Goal: Information Seeking & Learning: Learn about a topic

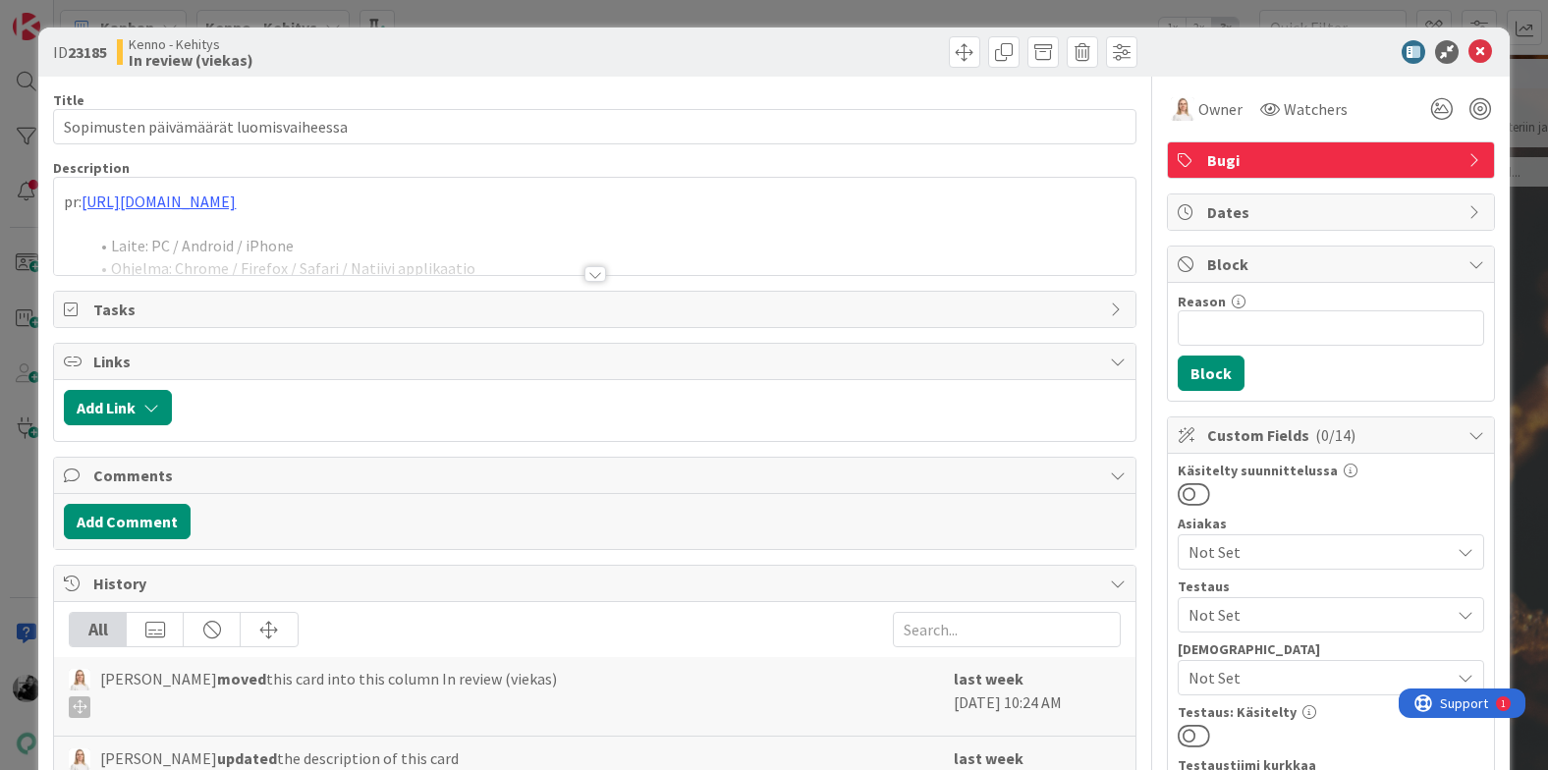
click at [586, 278] on div at bounding box center [595, 274] width 22 height 16
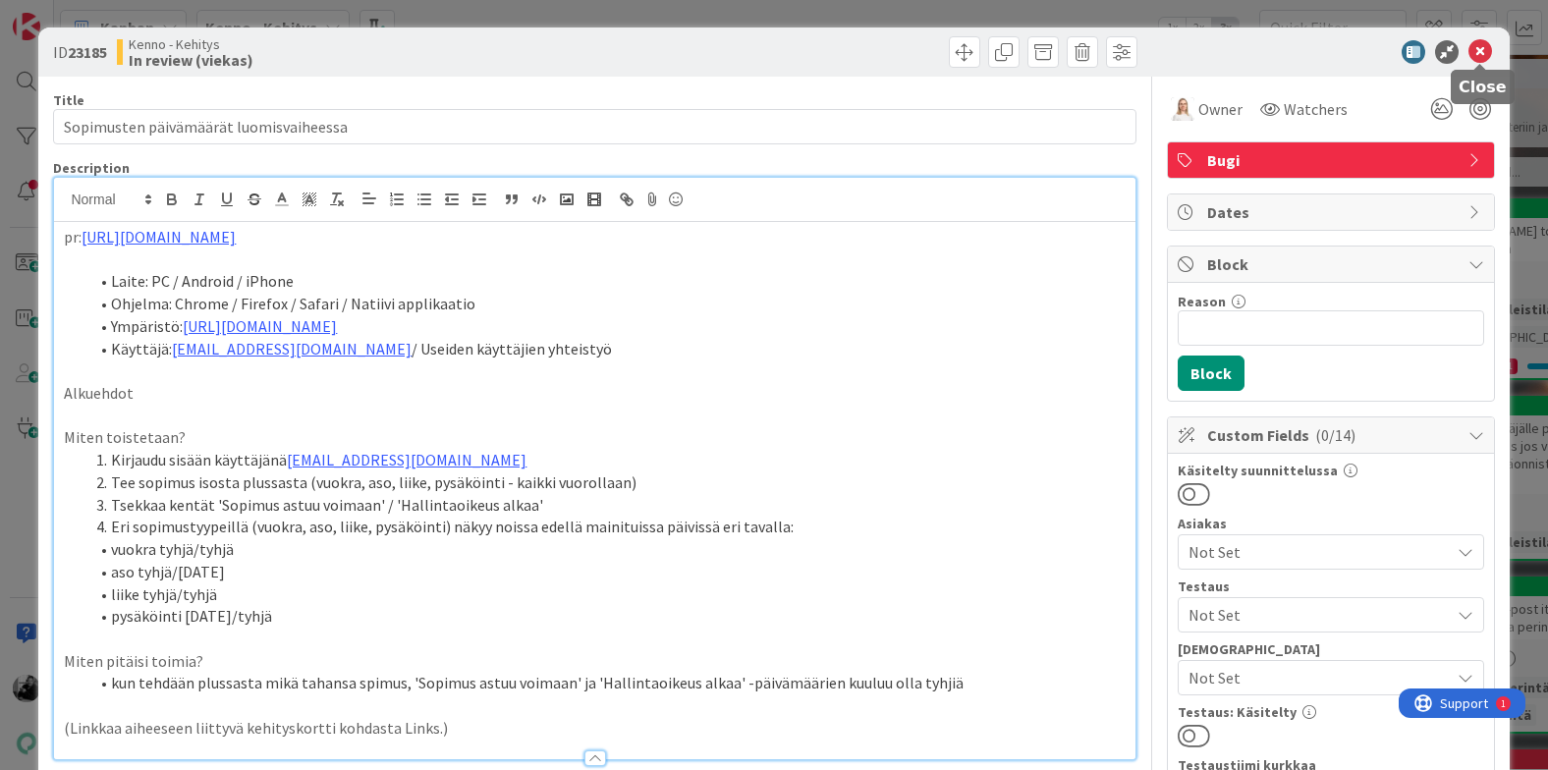
click at [1472, 53] on icon at bounding box center [1481, 52] width 24 height 24
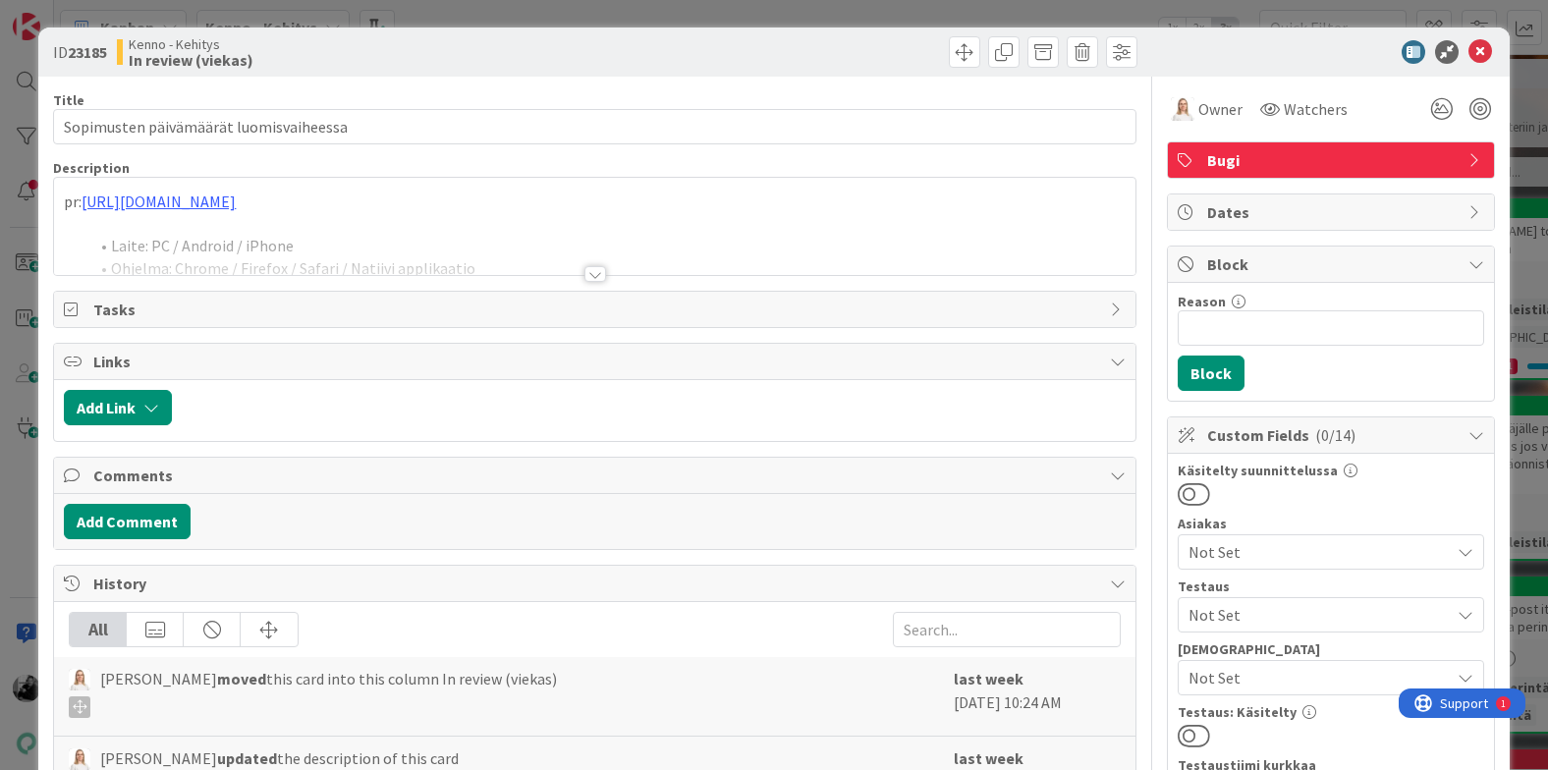
click at [592, 276] on div at bounding box center [595, 274] width 22 height 16
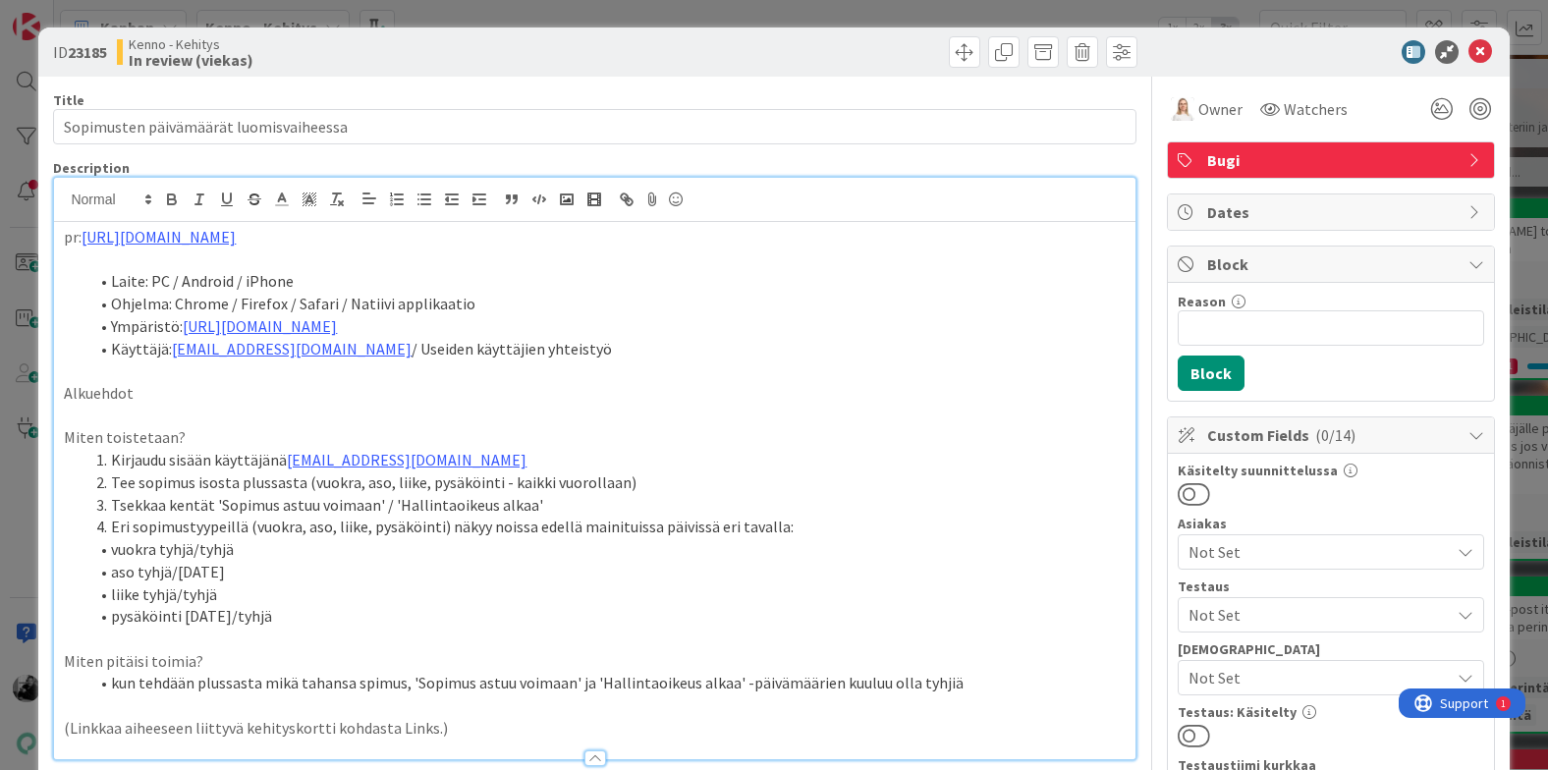
scroll to position [83, 0]
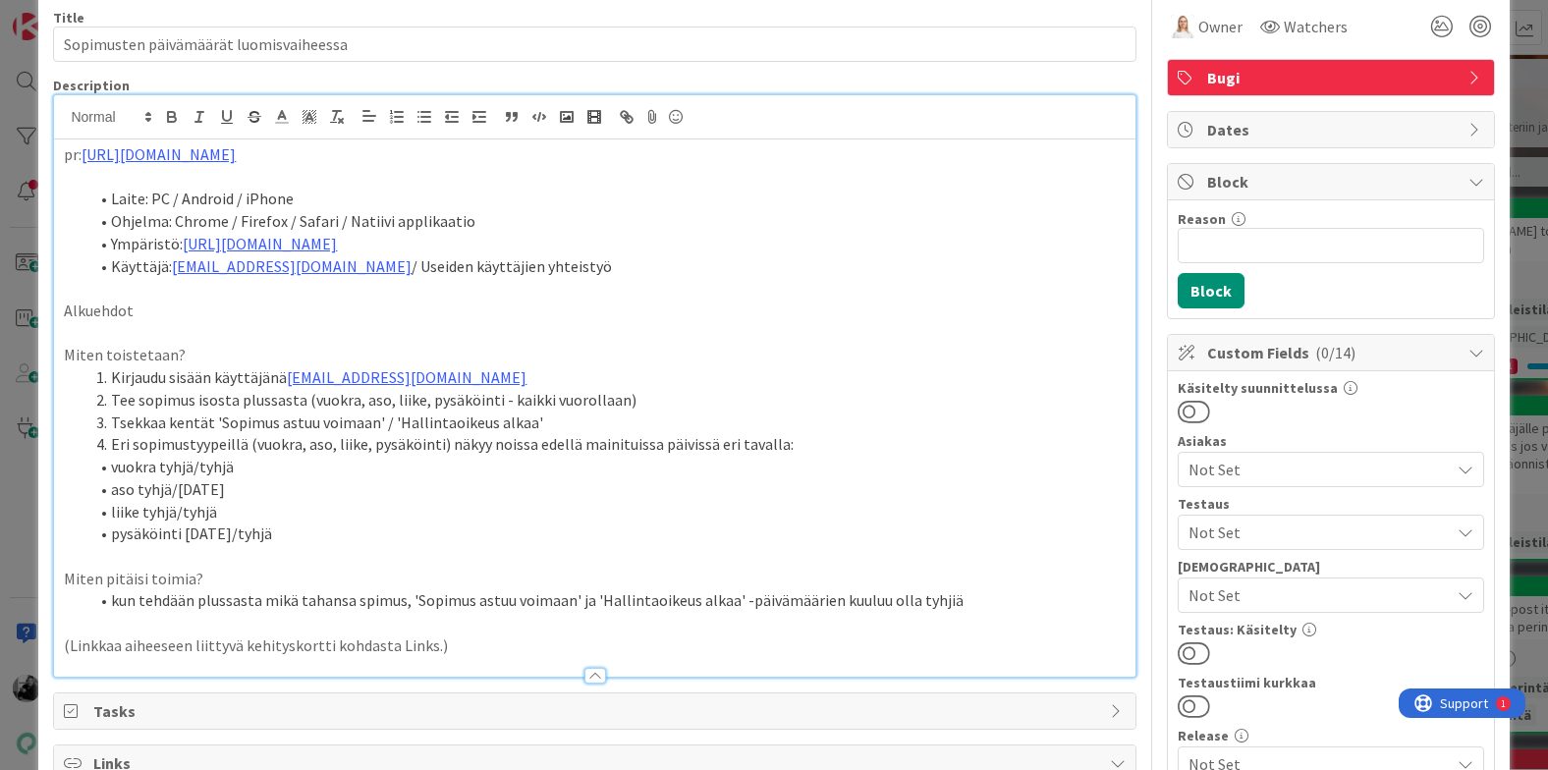
click at [190, 519] on li "liike tyhjä/tyhjä" at bounding box center [605, 512] width 1037 height 23
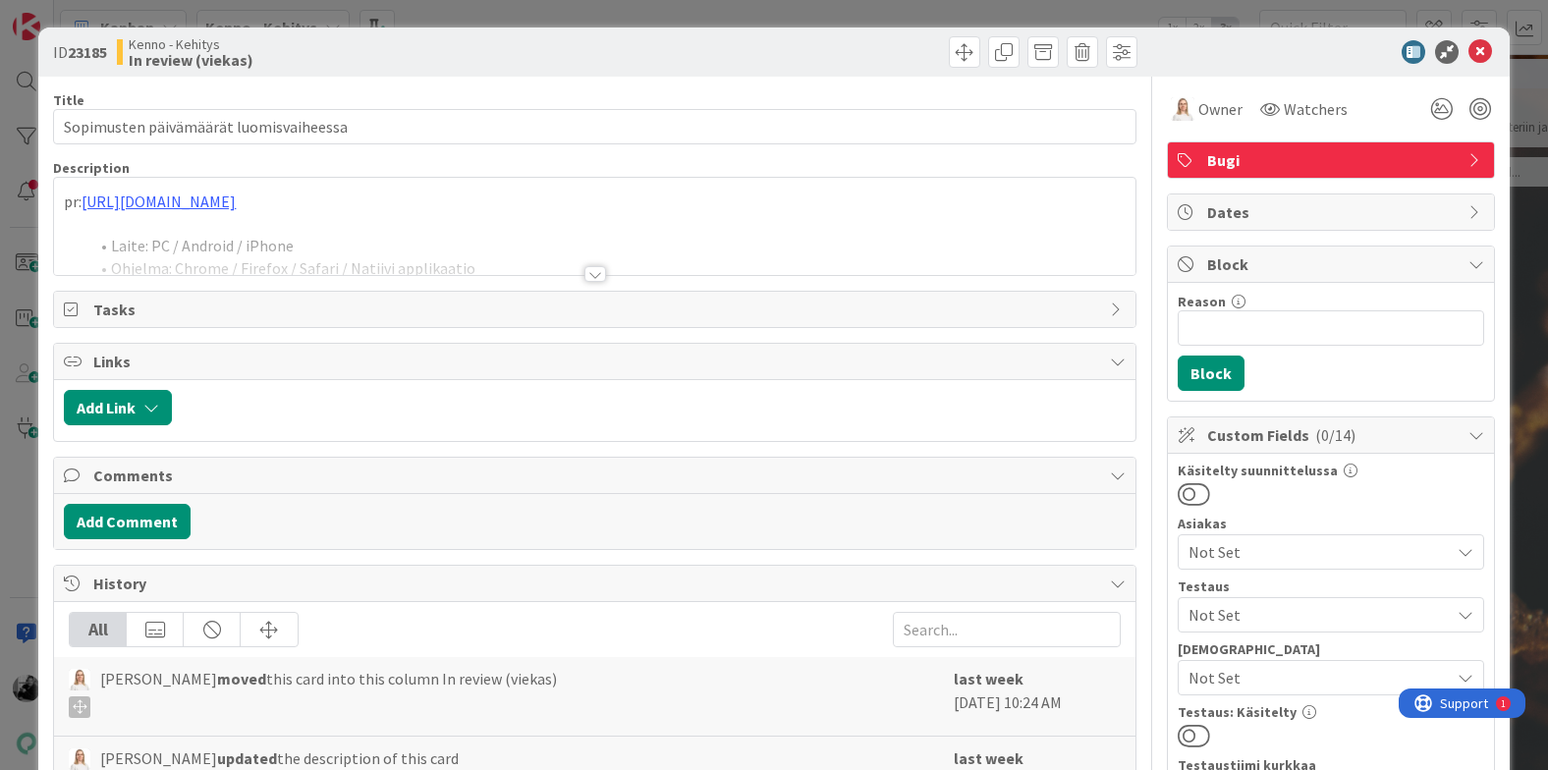
click at [603, 278] on div at bounding box center [595, 274] width 22 height 16
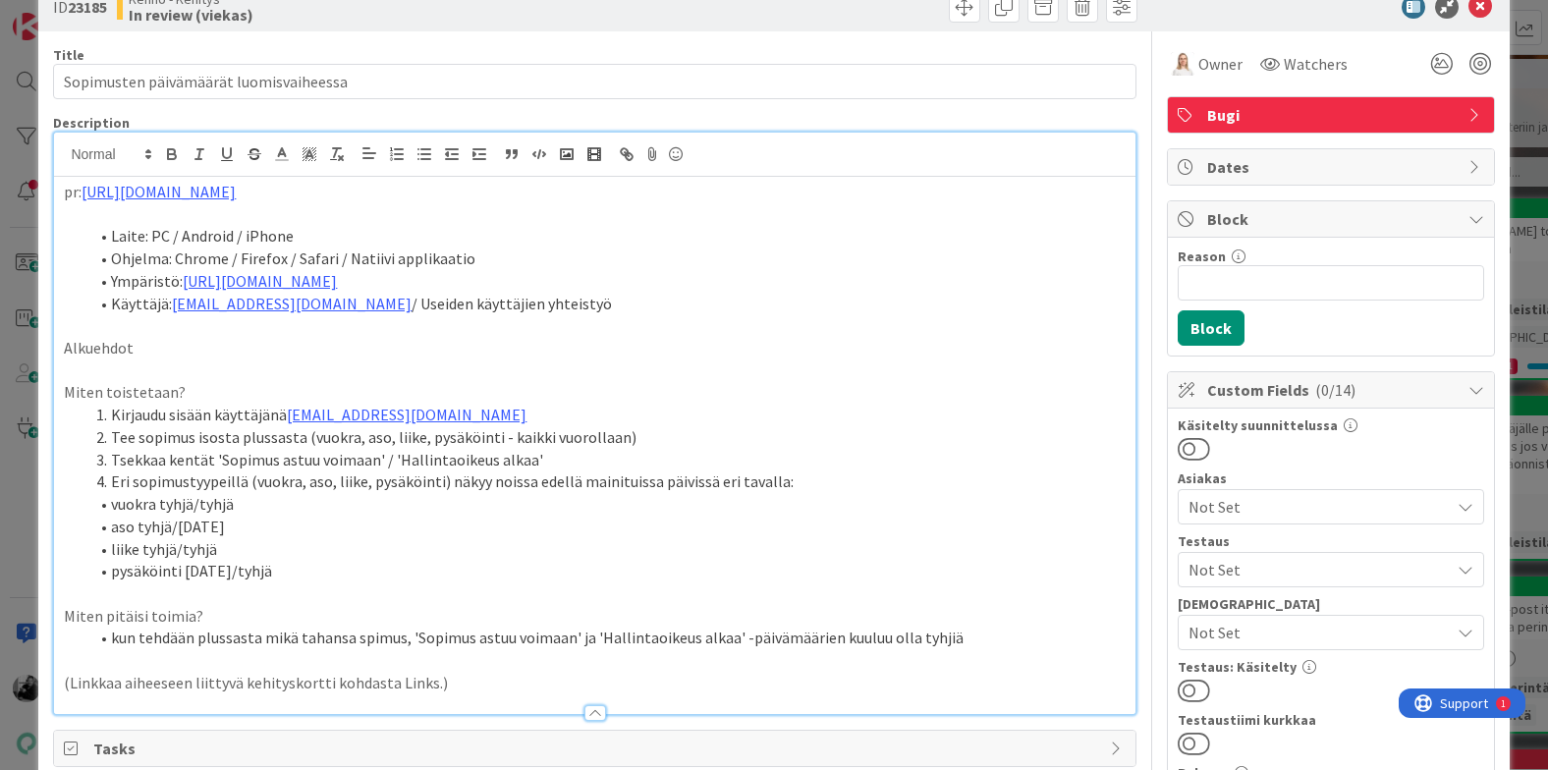
scroll to position [54, 0]
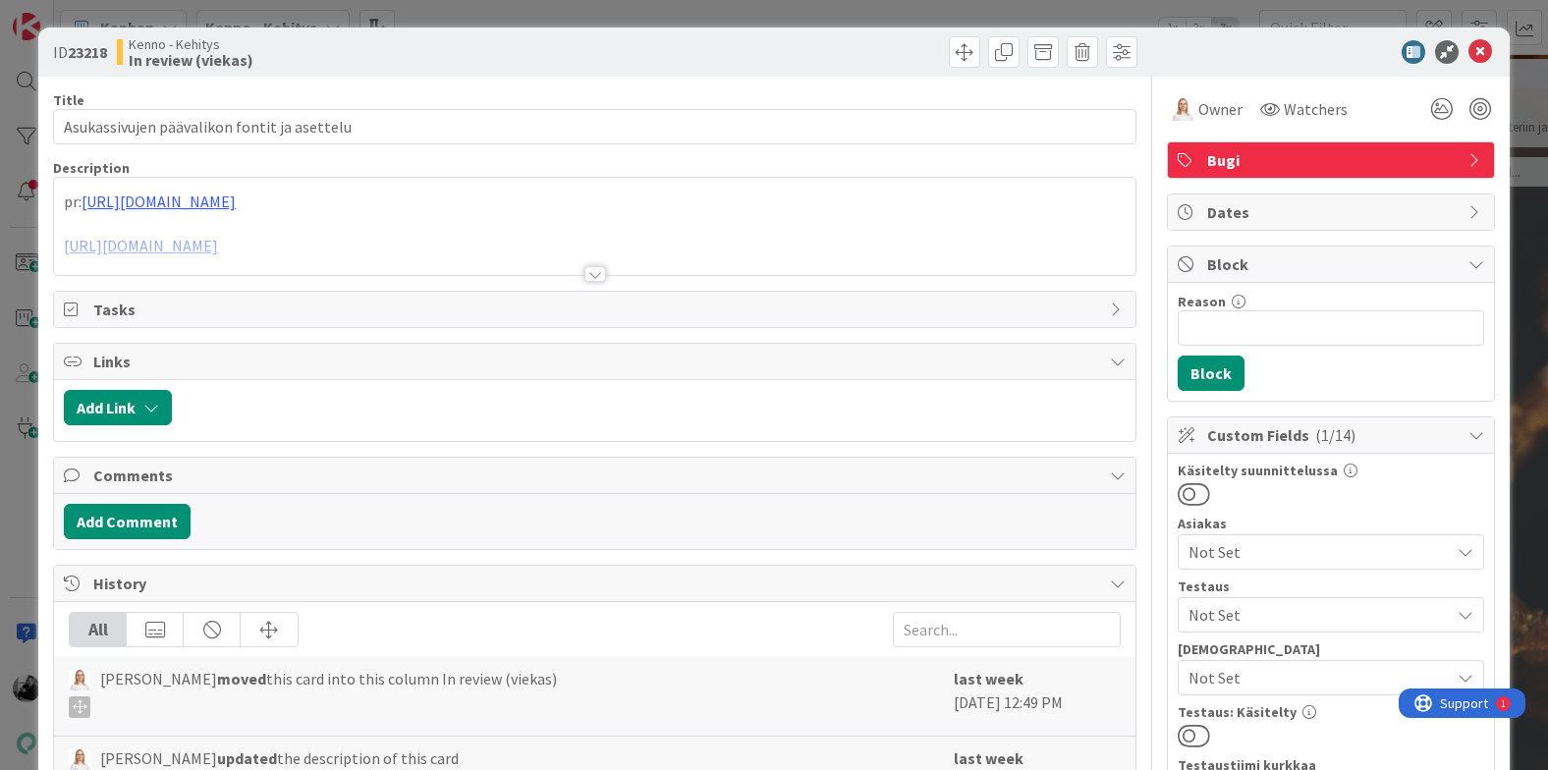
click at [596, 277] on div at bounding box center [595, 274] width 22 height 16
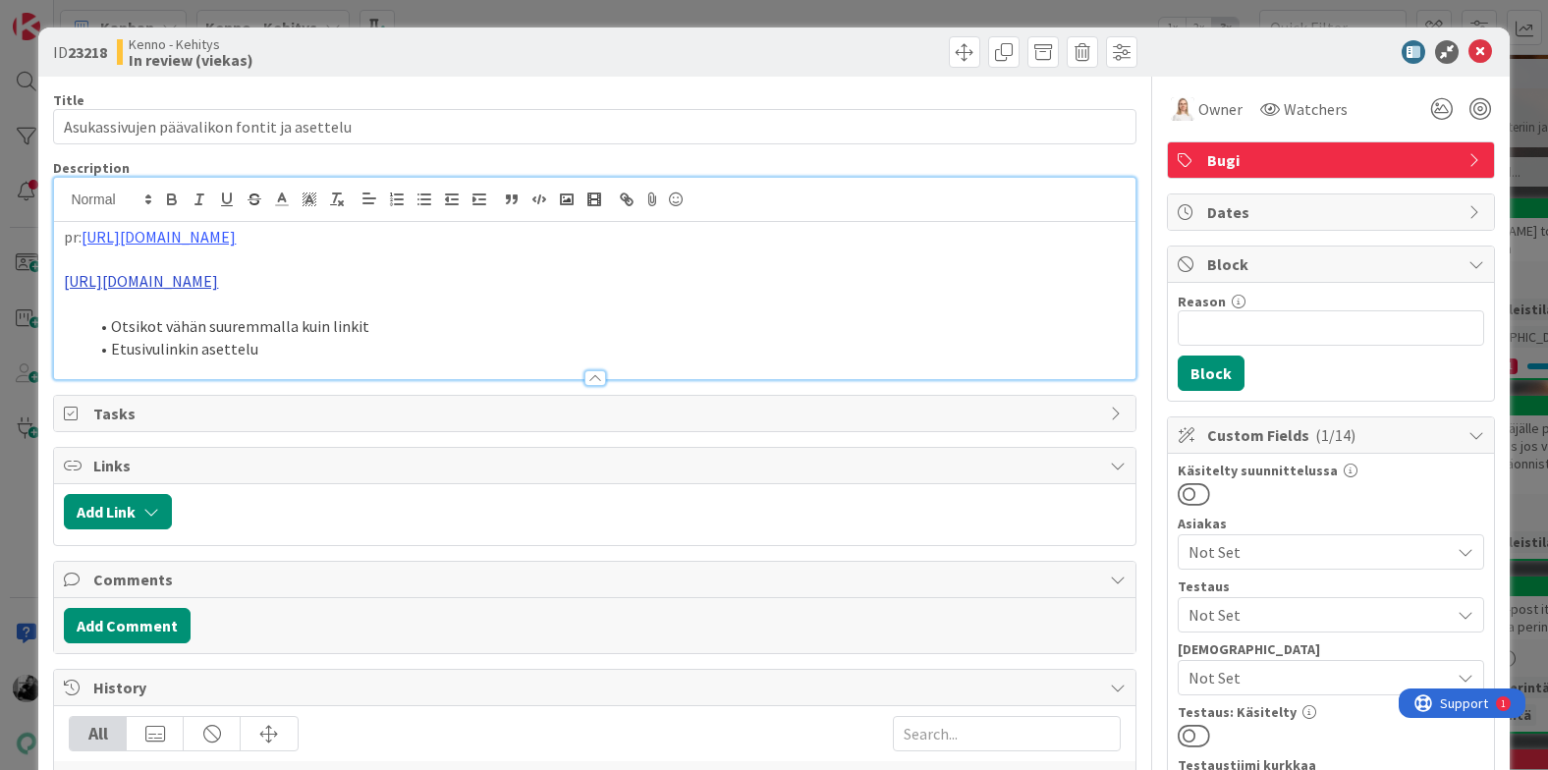
click at [181, 289] on link "https://www.figma.com/proto/8nkeArknswRheh0fKWhyRc/Asukassivut?page-id=0%3A1&no…" at bounding box center [141, 281] width 154 height 20
click at [435, 347] on link "https://www.figma.com/proto/8nkeArknswRheh0fKWhyRc/Asukassivut?content-scaling=…" at bounding box center [443, 342] width 135 height 26
click at [250, 361] on li "Etusivulinkin asettelu" at bounding box center [605, 349] width 1037 height 23
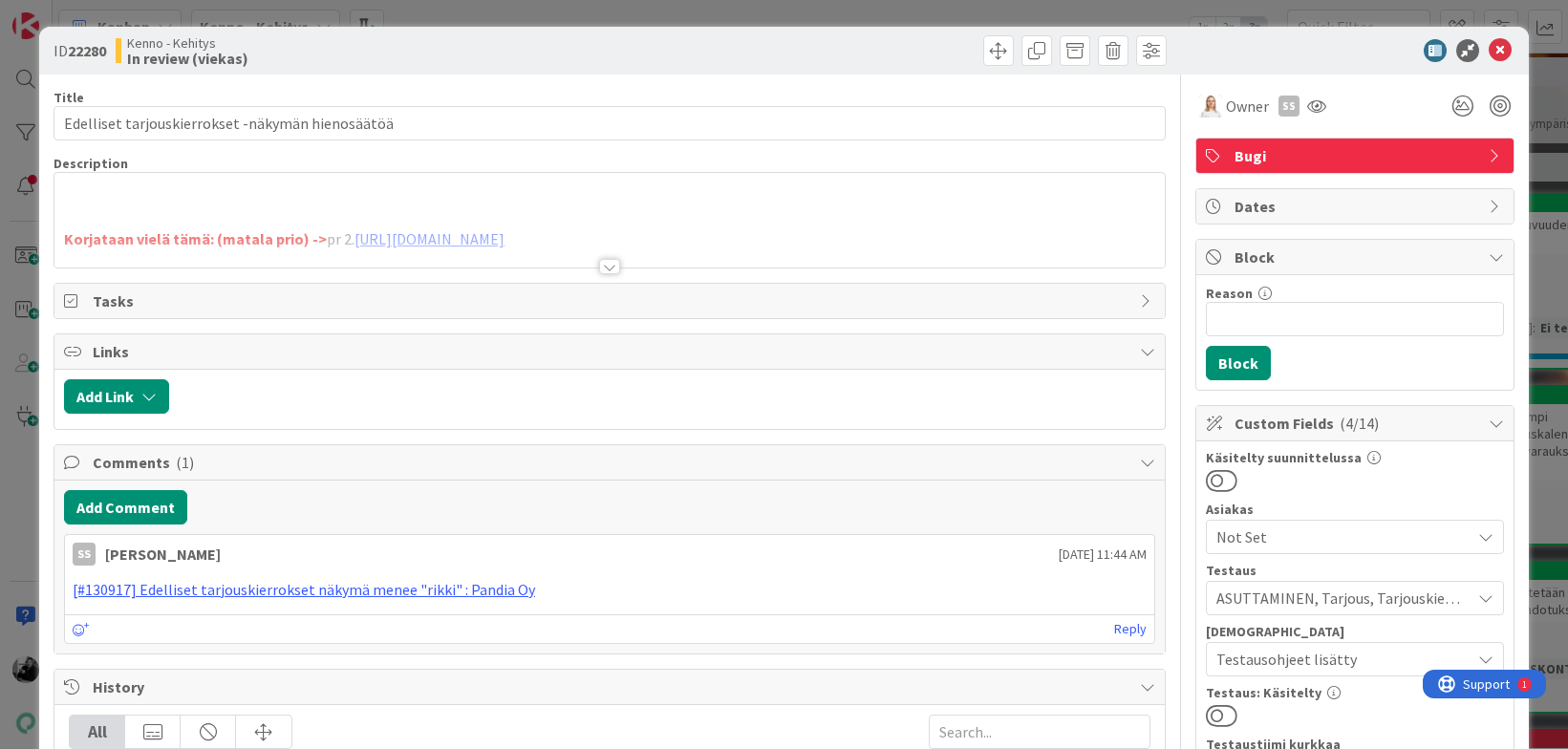
click at [615, 272] on div at bounding box center [610, 267] width 21 height 16
